Goal: Information Seeking & Learning: Learn about a topic

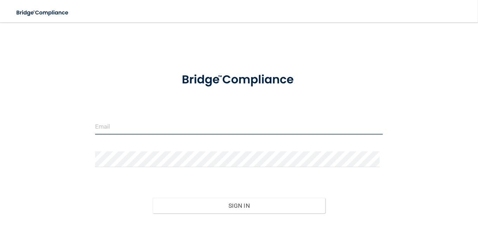
click at [123, 126] on input "email" at bounding box center [239, 127] width 288 height 16
type input "Jgravina76@gmail.com"
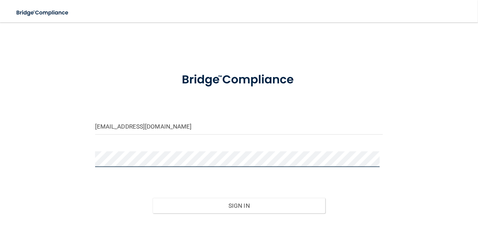
click at [153, 198] on button "Sign In" at bounding box center [239, 205] width 173 height 15
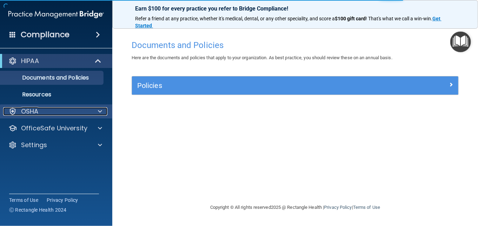
click at [90, 109] on div at bounding box center [99, 111] width 18 height 8
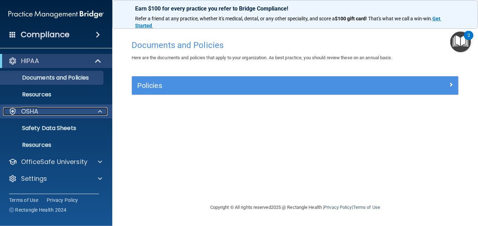
click at [36, 113] on p "OSHA" at bounding box center [30, 111] width 18 height 8
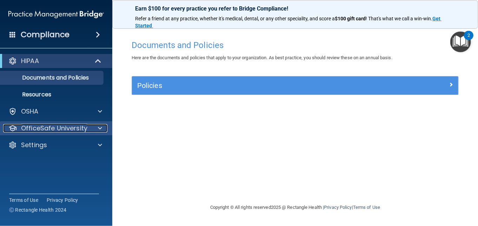
click at [35, 126] on p "OfficeSafe University" at bounding box center [54, 128] width 66 height 8
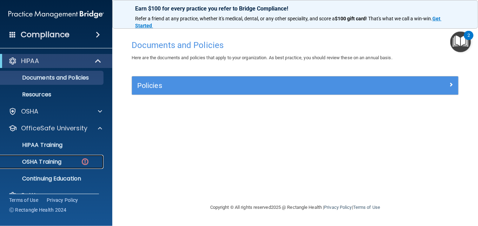
click at [45, 163] on p "OSHA Training" at bounding box center [33, 161] width 57 height 7
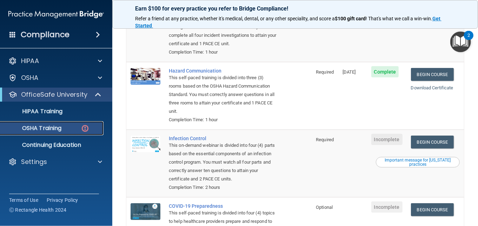
scroll to position [105, 0]
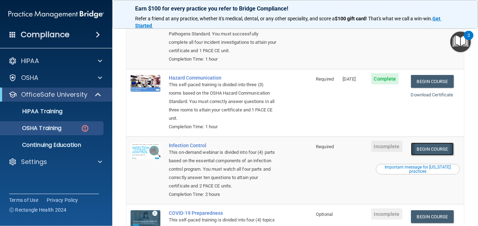
click at [444, 148] on link "Begin Course" at bounding box center [432, 149] width 43 height 13
click at [442, 84] on link "Begin Course" at bounding box center [432, 81] width 43 height 13
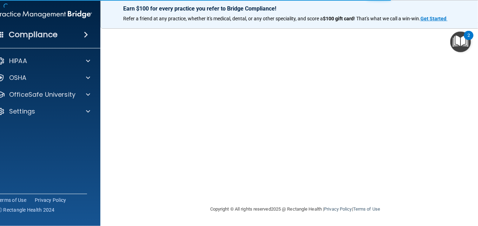
scroll to position [39, 0]
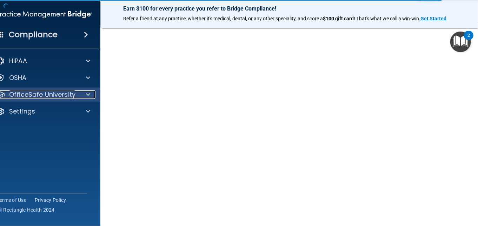
click at [41, 94] on p "OfficeSafe University" at bounding box center [42, 94] width 66 height 8
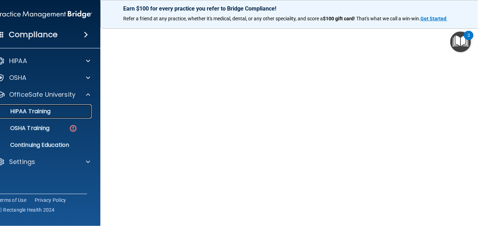
click at [37, 106] on link "HIPAA Training" at bounding box center [36, 111] width 110 height 14
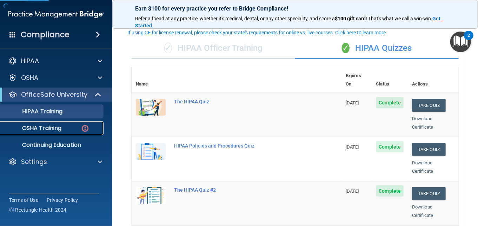
click at [44, 129] on p "OSHA Training" at bounding box center [33, 128] width 57 height 7
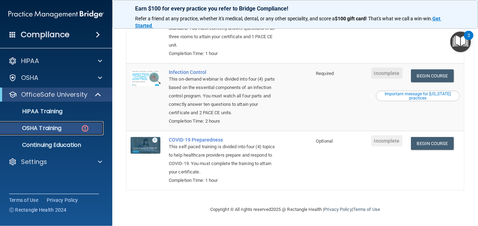
scroll to position [180, 0]
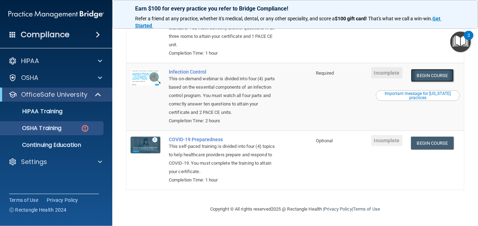
click at [429, 74] on link "Begin Course" at bounding box center [432, 75] width 43 height 13
click at [428, 76] on link "Begin Course" at bounding box center [432, 75] width 43 height 13
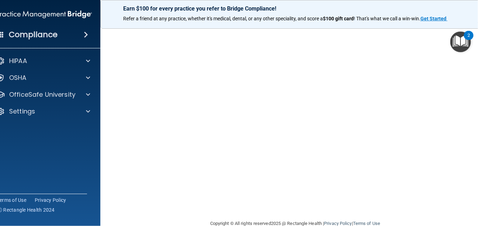
scroll to position [74, 0]
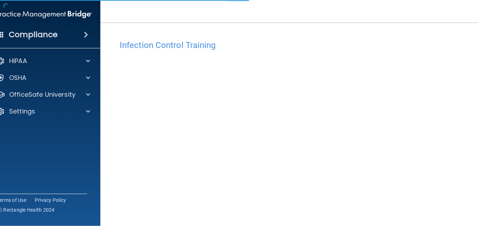
scroll to position [74, 0]
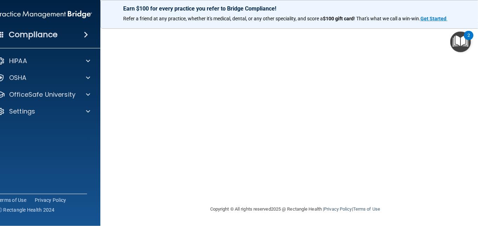
drag, startPoint x: 119, startPoint y: 207, endPoint x: 114, endPoint y: 210, distance: 4.9
click at [114, 210] on footer "Copyright © All rights reserved 2025 @ Rectangle Health | Privacy Policy | Term…" at bounding box center [294, 208] width 361 height 21
click at [398, 215] on div "Copyright © All rights reserved 2025 @ Rectangle Health | Privacy Policy | Term…" at bounding box center [295, 209] width 256 height 22
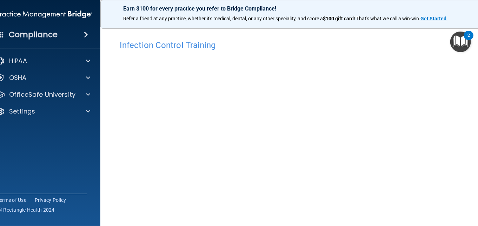
scroll to position [35, 0]
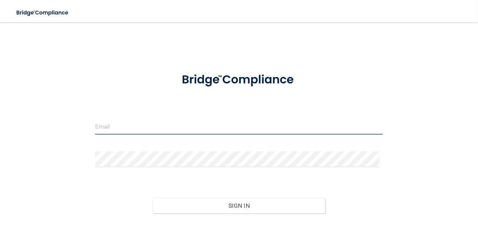
click at [123, 128] on input "email" at bounding box center [239, 127] width 288 height 16
type input "[EMAIL_ADDRESS][DOMAIN_NAME]"
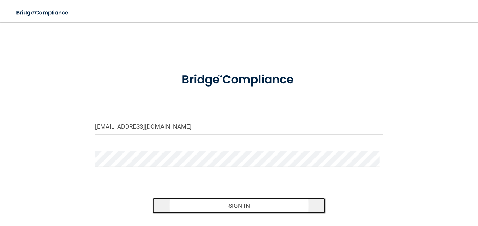
click at [225, 210] on button "Sign In" at bounding box center [239, 205] width 173 height 15
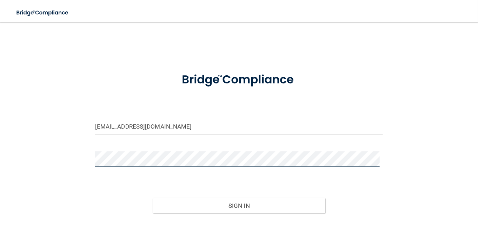
click at [153, 198] on button "Sign In" at bounding box center [239, 205] width 173 height 15
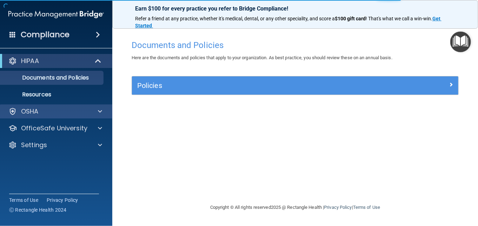
click at [34, 116] on div "OSHA" at bounding box center [56, 111] width 113 height 14
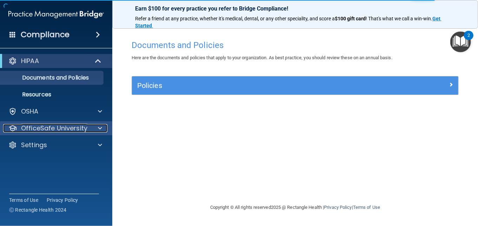
click at [39, 129] on p "OfficeSafe University" at bounding box center [54, 128] width 66 height 8
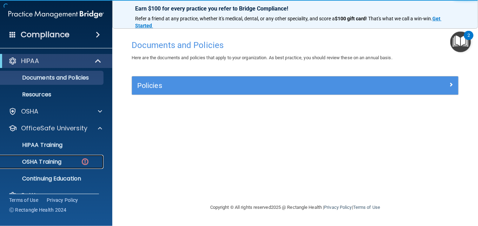
click at [49, 163] on p "OSHA Training" at bounding box center [33, 161] width 57 height 7
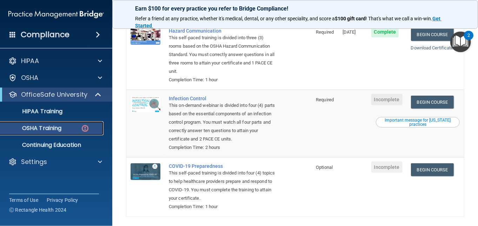
scroll to position [180, 0]
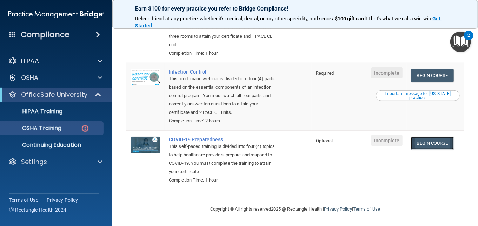
click at [427, 146] on link "Begin Course" at bounding box center [432, 143] width 43 height 13
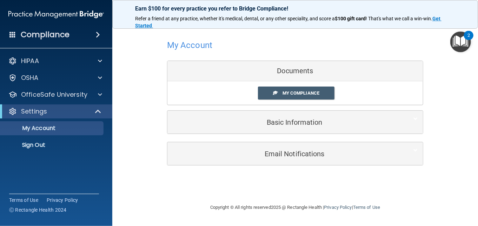
click at [298, 70] on div "Documents" at bounding box center [294, 71] width 255 height 20
click at [297, 92] on span "My Compliance" at bounding box center [300, 92] width 37 height 5
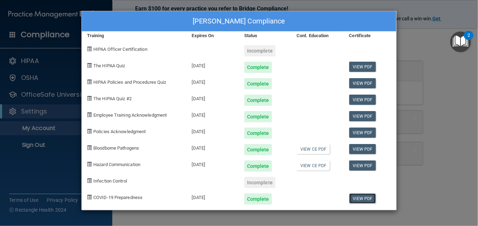
click at [367, 198] on link "View PDF" at bounding box center [362, 199] width 27 height 10
click at [100, 181] on span "Infection Control" at bounding box center [110, 180] width 34 height 5
click at [89, 181] on span at bounding box center [89, 180] width 5 height 5
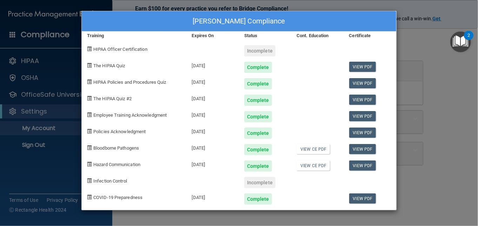
click at [433, 63] on div "Julie Gravina's Compliance Training Expires On Status Cont. Education Certifica…" at bounding box center [239, 113] width 478 height 226
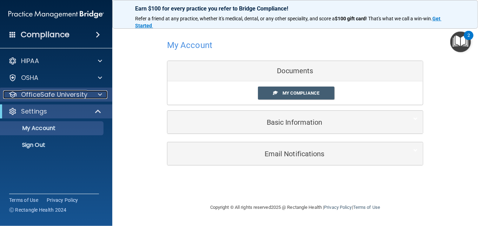
click at [50, 98] on p "OfficeSafe University" at bounding box center [54, 94] width 66 height 8
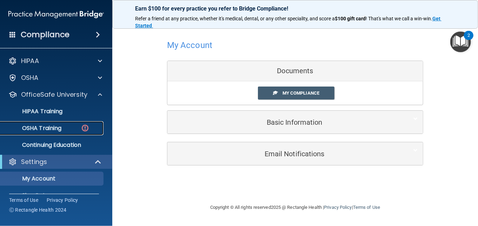
click at [58, 130] on p "OSHA Training" at bounding box center [33, 128] width 57 height 7
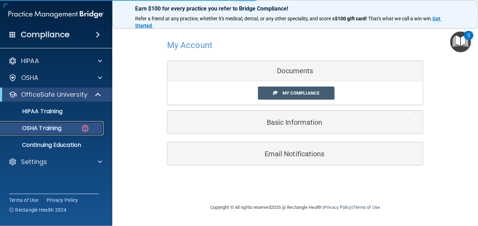
click at [59, 130] on p "OSHA Training" at bounding box center [33, 128] width 57 height 7
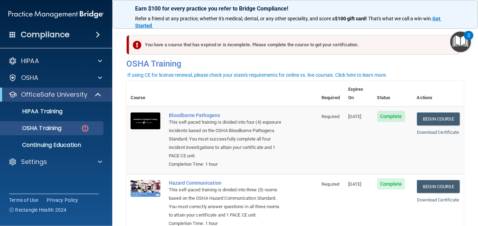
click at [284, 54] on div "You have a course that has expired or is incomplete. Please complete the course…" at bounding box center [294, 45] width 331 height 20
click at [280, 49] on div "You have a course that has expired or is incomplete. Please complete the course…" at bounding box center [294, 45] width 331 height 20
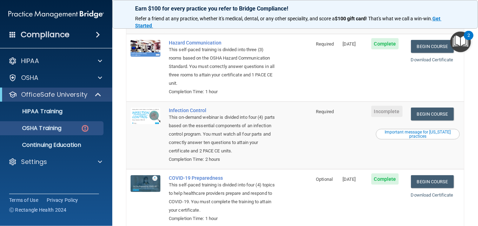
scroll to position [180, 0]
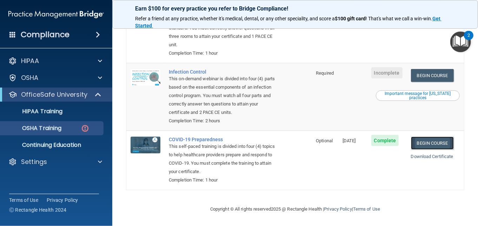
click at [435, 143] on link "Begin Course" at bounding box center [432, 143] width 43 height 13
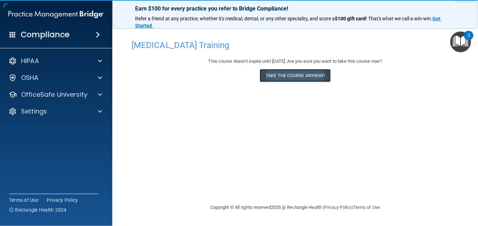
click at [306, 77] on button "Take the course anyway!" at bounding box center [294, 75] width 70 height 13
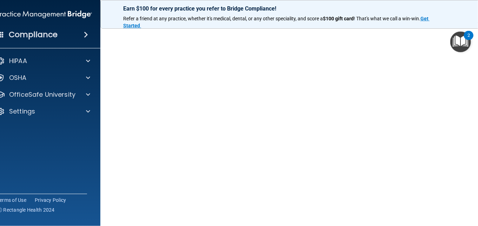
scroll to position [74, 0]
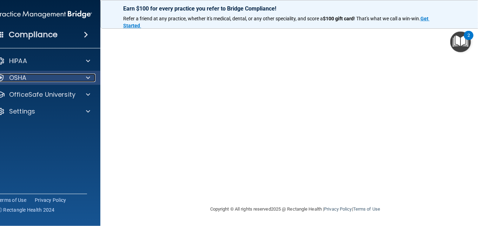
click at [49, 81] on div "OSHA" at bounding box center [34, 78] width 87 height 8
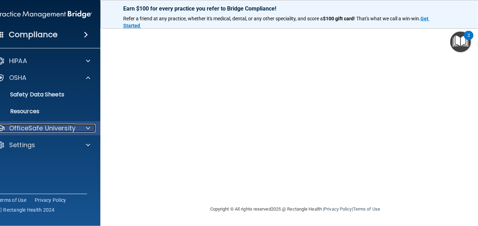
click at [40, 128] on p "OfficeSafe University" at bounding box center [42, 128] width 66 height 8
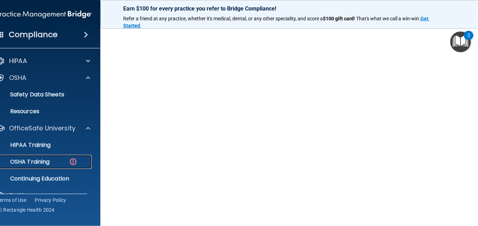
scroll to position [0, 0]
click at [25, 161] on p "OSHA Training" at bounding box center [21, 161] width 57 height 7
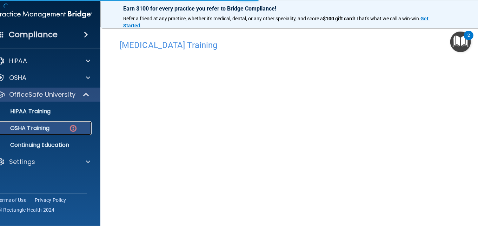
click at [24, 133] on link "OSHA Training" at bounding box center [36, 128] width 110 height 14
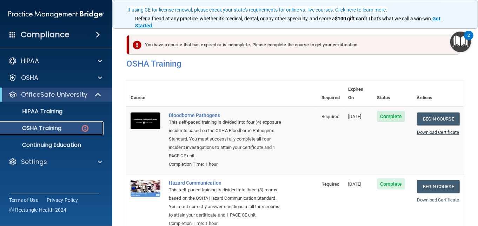
scroll to position [175, 0]
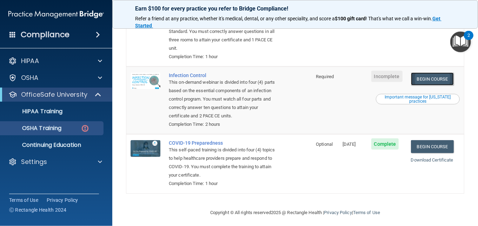
click at [426, 79] on link "Begin Course" at bounding box center [432, 79] width 43 height 13
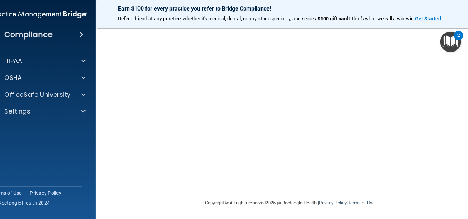
scroll to position [81, 0]
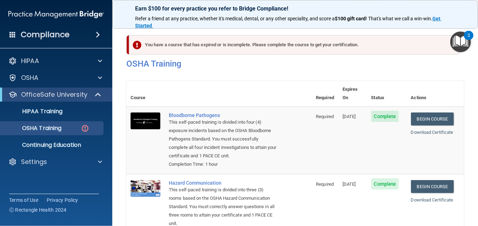
scroll to position [175, 0]
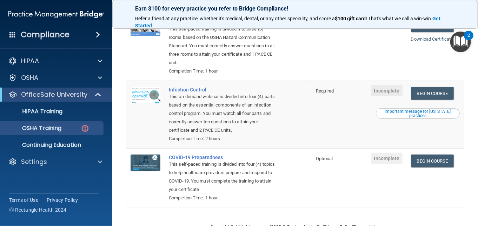
scroll to position [180, 0]
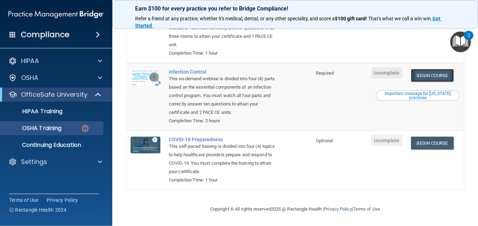
click at [426, 77] on link "Begin Course" at bounding box center [432, 75] width 43 height 13
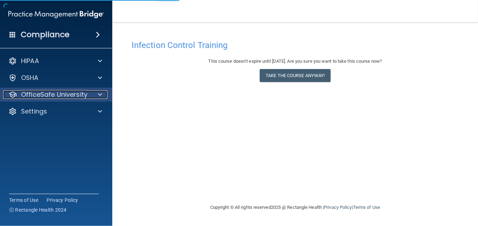
click at [62, 94] on p "OfficeSafe University" at bounding box center [54, 94] width 66 height 8
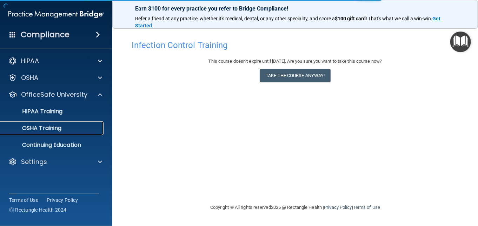
click at [49, 131] on p "OSHA Training" at bounding box center [33, 128] width 57 height 7
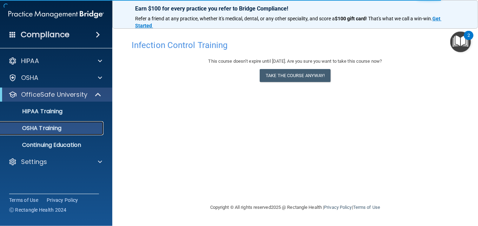
click at [67, 131] on div "OSHA Training" at bounding box center [53, 128] width 96 height 7
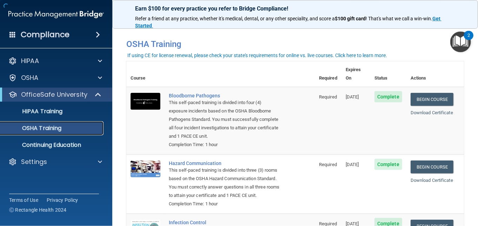
click at [68, 130] on div "OSHA Training" at bounding box center [53, 128] width 96 height 7
